Goal: Check status: Check status

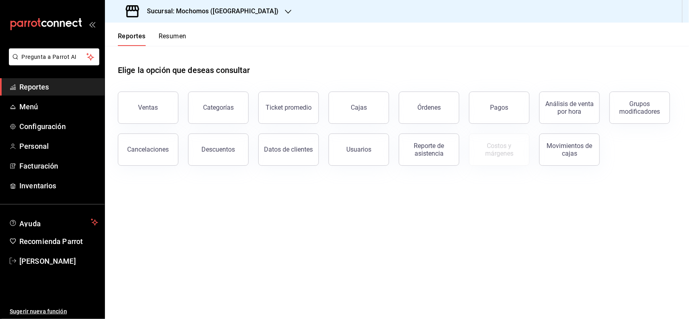
click at [422, 110] on div "Órdenes" at bounding box center [428, 108] width 23 height 8
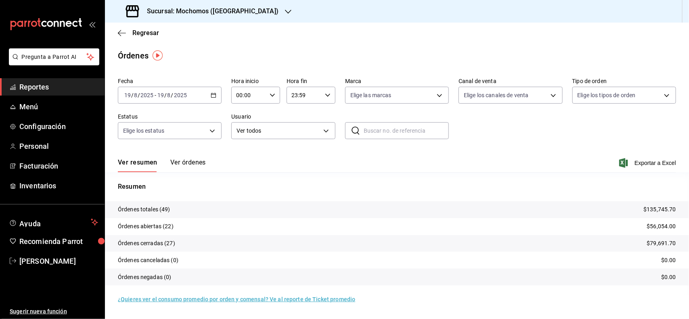
click at [259, 96] on input "00:00" at bounding box center [248, 95] width 35 height 16
click at [245, 156] on span "02" at bounding box center [244, 154] width 12 height 6
type input "02:00"
click at [48, 88] on div at bounding box center [344, 159] width 689 height 319
click at [52, 78] on link "Reportes" at bounding box center [52, 86] width 105 height 17
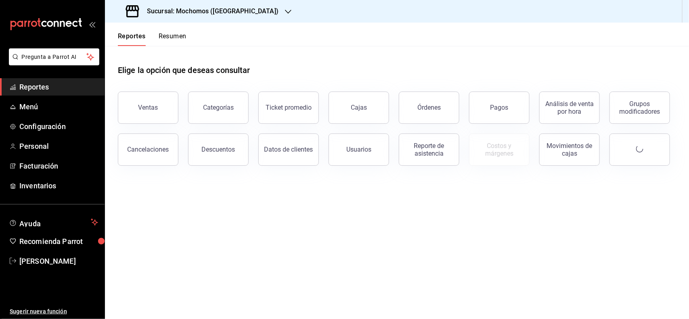
click at [52, 83] on span "Reportes" at bounding box center [58, 87] width 79 height 11
click at [396, 108] on div "Órdenes" at bounding box center [424, 103] width 70 height 42
click at [412, 106] on button "Órdenes" at bounding box center [429, 108] width 61 height 32
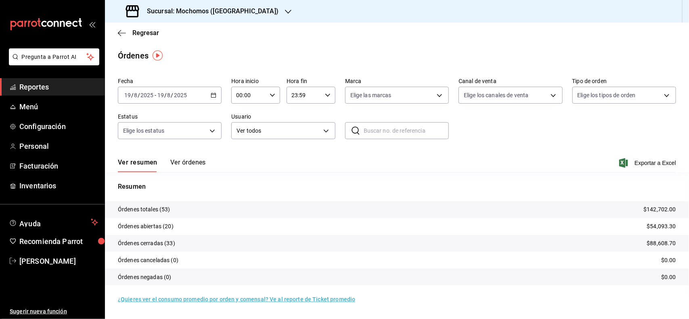
click at [130, 93] on input "19" at bounding box center [127, 95] width 7 height 6
click at [158, 211] on span "Rango de fechas" at bounding box center [156, 210] width 63 height 8
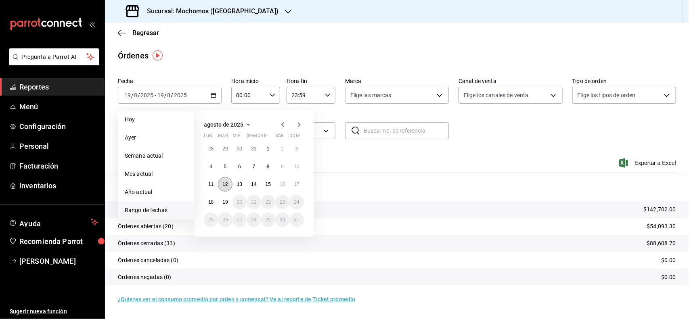
click at [227, 185] on abbr "12" at bounding box center [224, 185] width 5 height 6
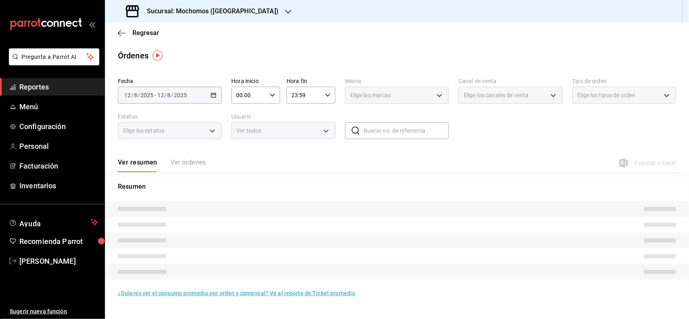
click at [227, 185] on p "Resumen" at bounding box center [397, 187] width 558 height 10
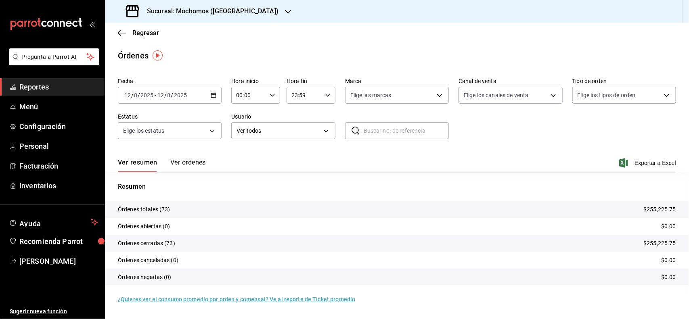
click at [273, 95] on icon "button" at bounding box center [273, 95] width 6 height 6
click at [243, 121] on span "03" at bounding box center [244, 123] width 12 height 6
type input "03:00"
click at [128, 93] on div at bounding box center [344, 159] width 689 height 319
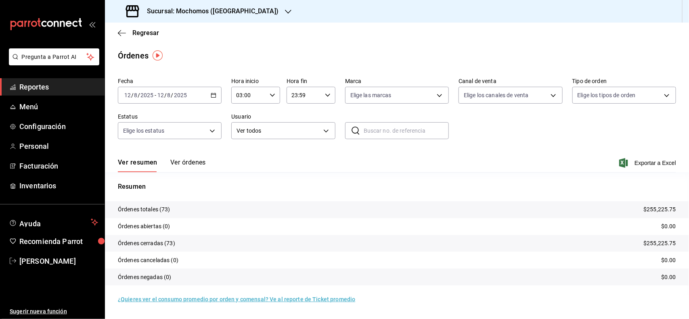
click at [129, 93] on input "12" at bounding box center [127, 95] width 7 height 6
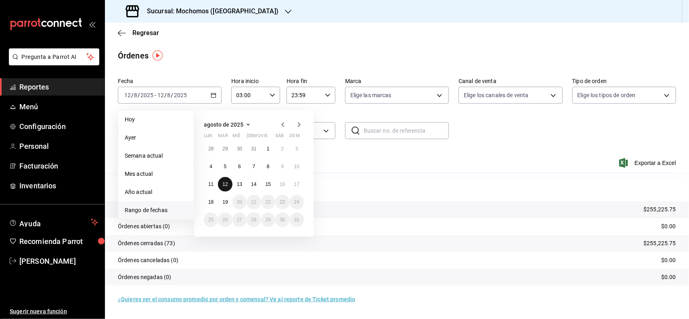
click at [223, 182] on abbr "12" at bounding box center [224, 185] width 5 height 6
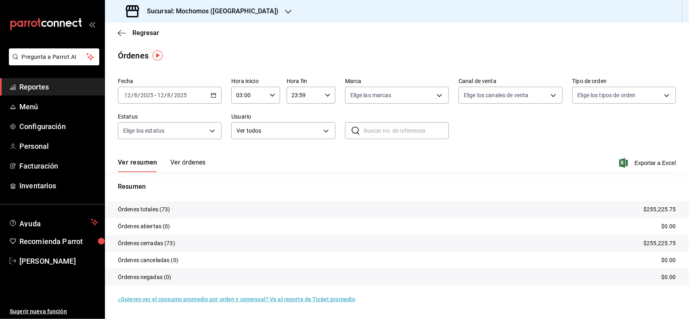
click at [130, 92] on input "12" at bounding box center [127, 95] width 7 height 6
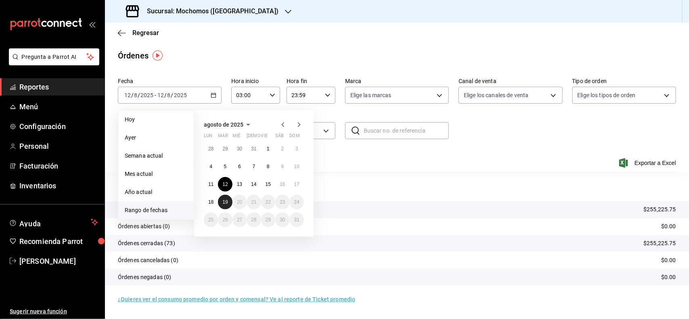
click at [224, 204] on abbr "19" at bounding box center [224, 202] width 5 height 6
